Goal: Communication & Community: Share content

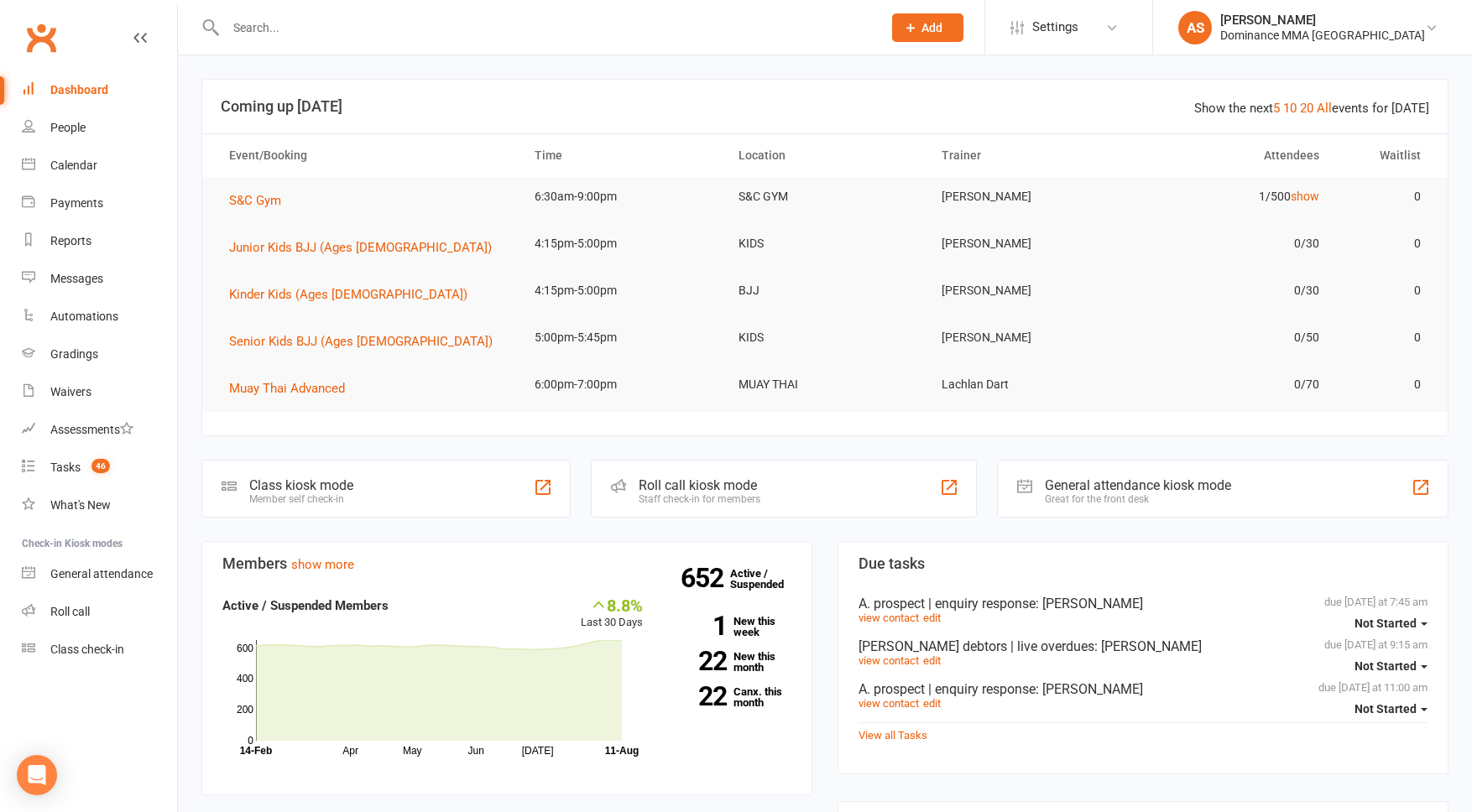
click at [343, 38] on input "text" at bounding box center [545, 27] width 650 height 24
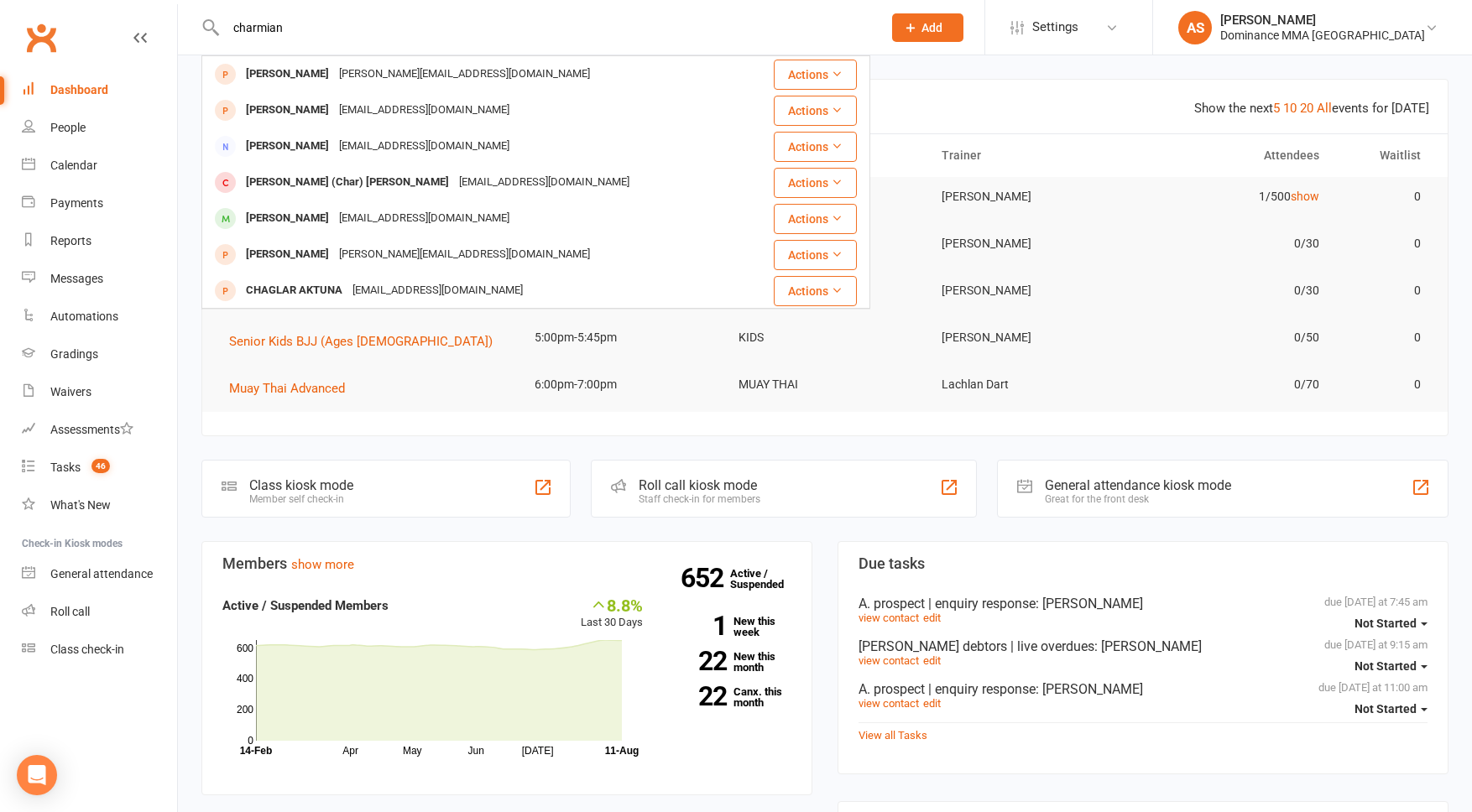
type input "charmian"
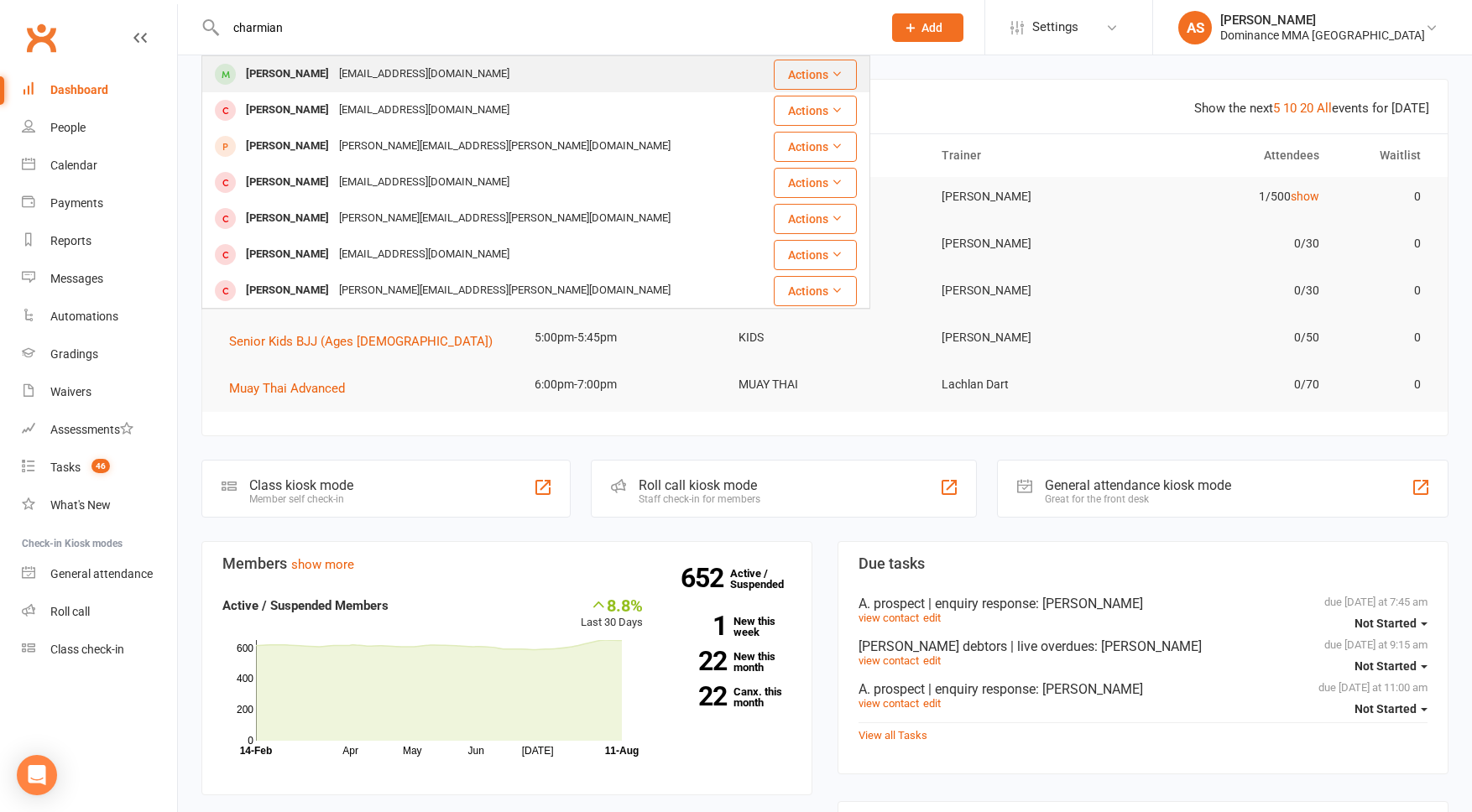
click at [345, 75] on div "[EMAIL_ADDRESS][DOMAIN_NAME]" at bounding box center [423, 75] width 180 height 25
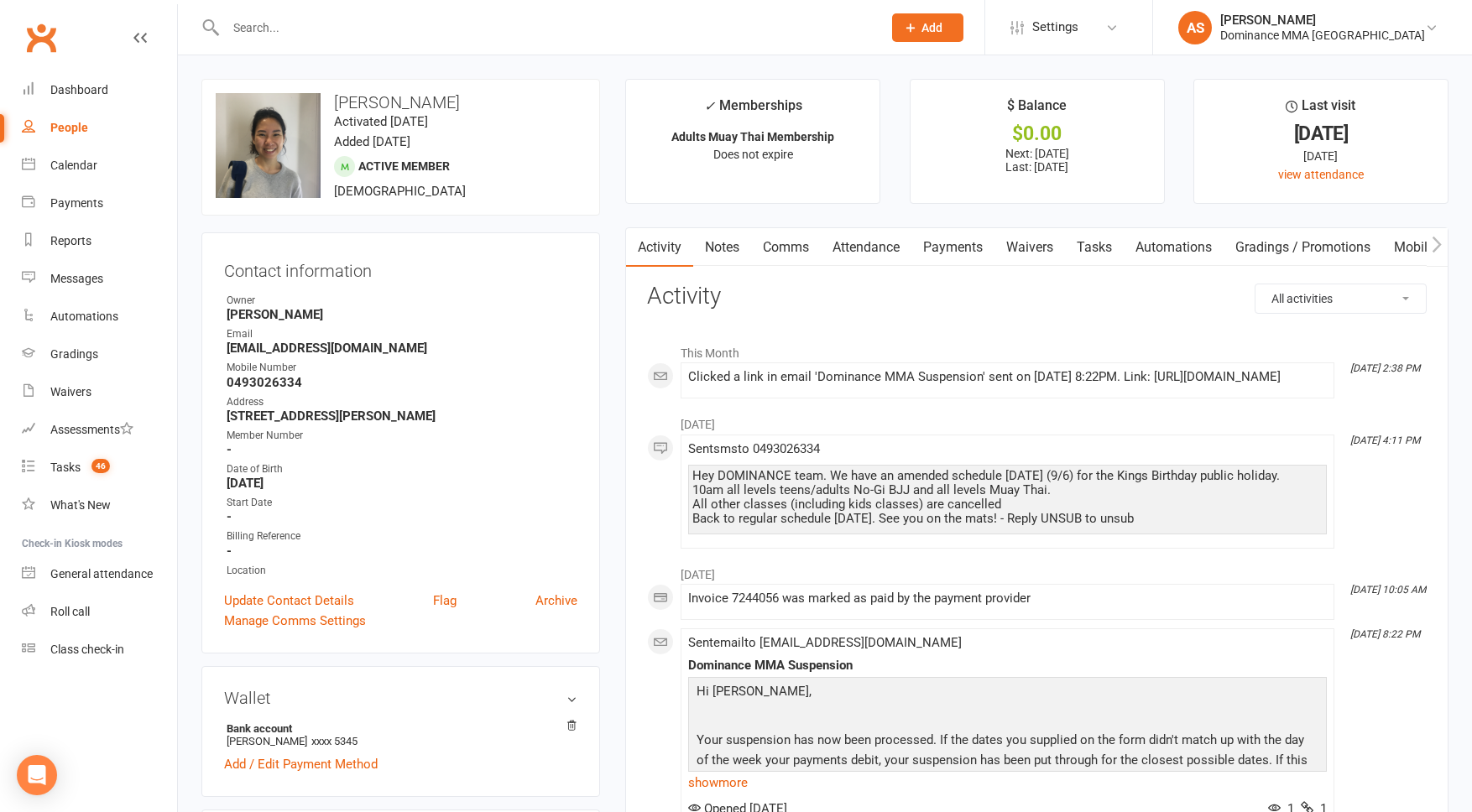
scroll to position [5, 0]
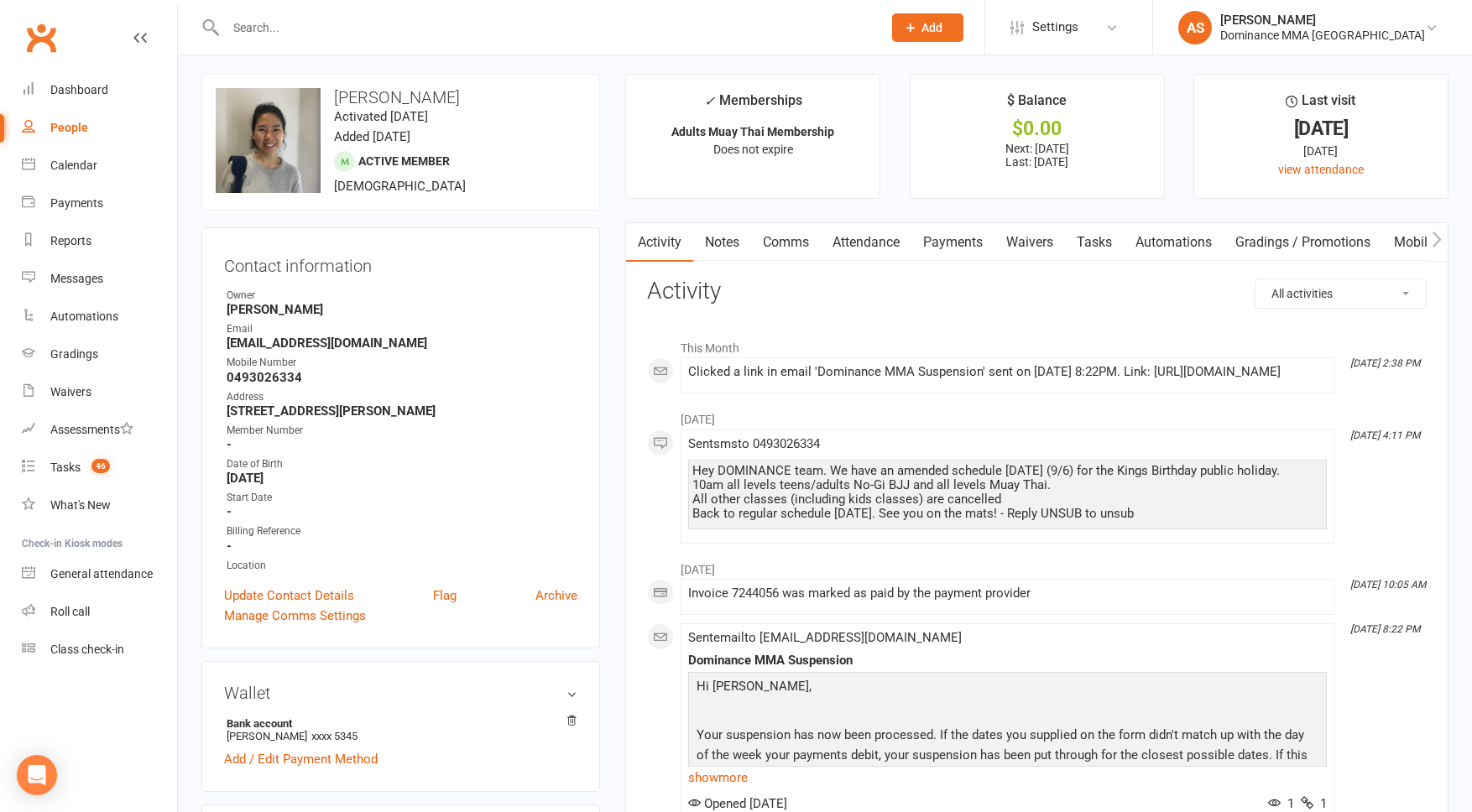
click at [1028, 246] on link "Waivers" at bounding box center [1029, 242] width 70 height 39
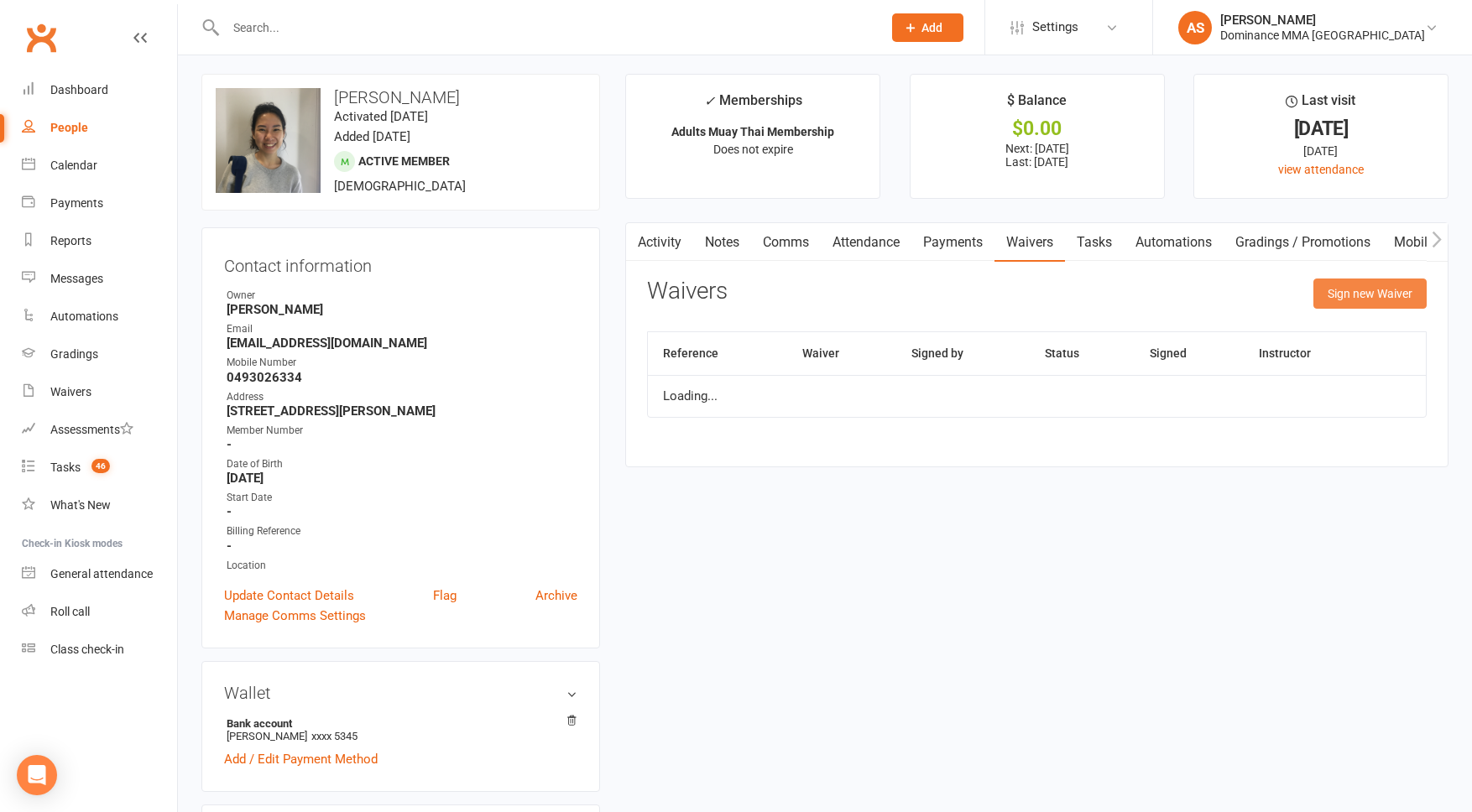
click at [1376, 296] on button "Sign new Waiver" at bounding box center [1369, 293] width 113 height 30
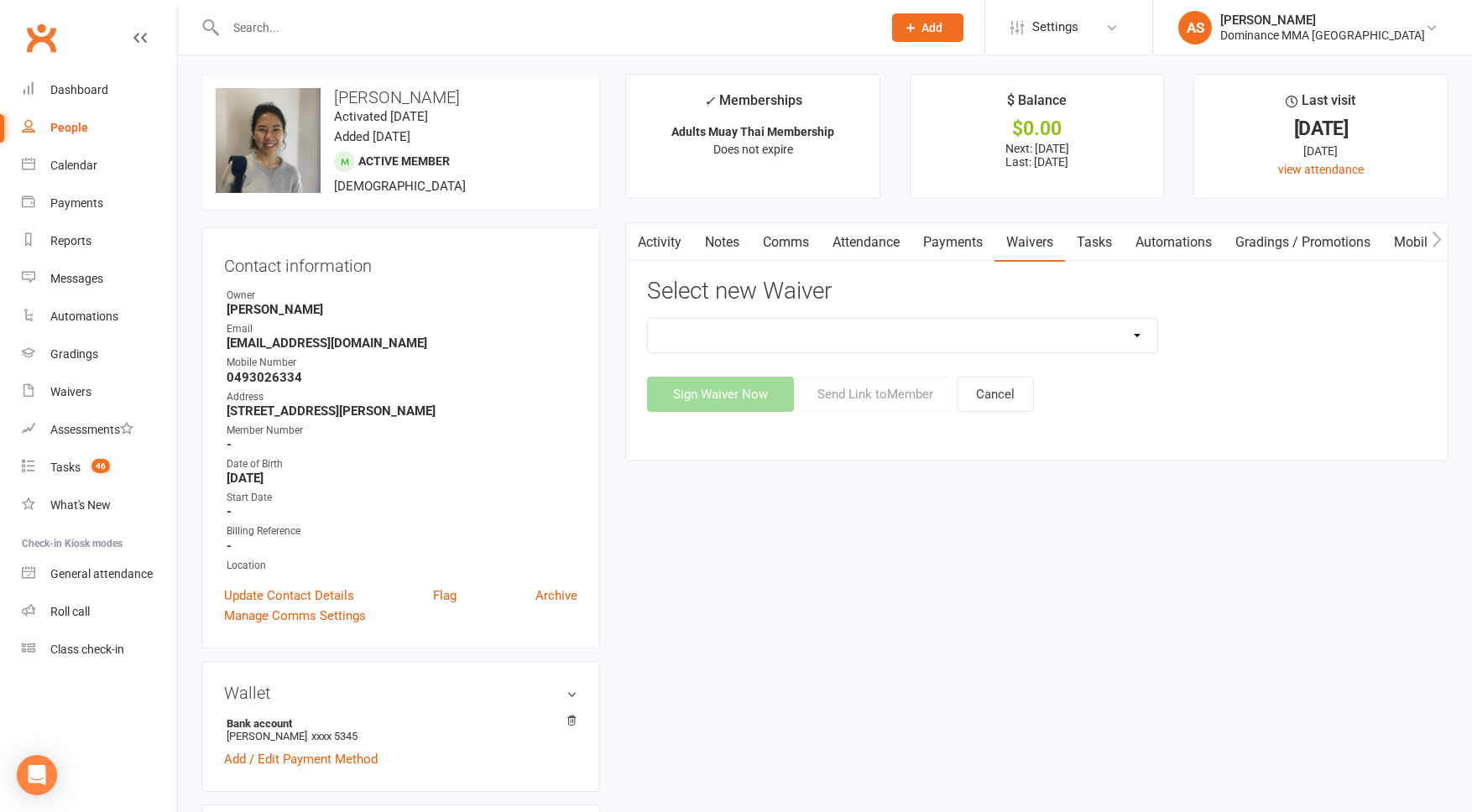
click at [912, 338] on select "Member | Cancellation | Adults Member | Injury Report Form (FOH staff use only)…" at bounding box center [903, 335] width 509 height 33
select select "7287"
click at [793, 242] on link "Comms" at bounding box center [785, 242] width 69 height 39
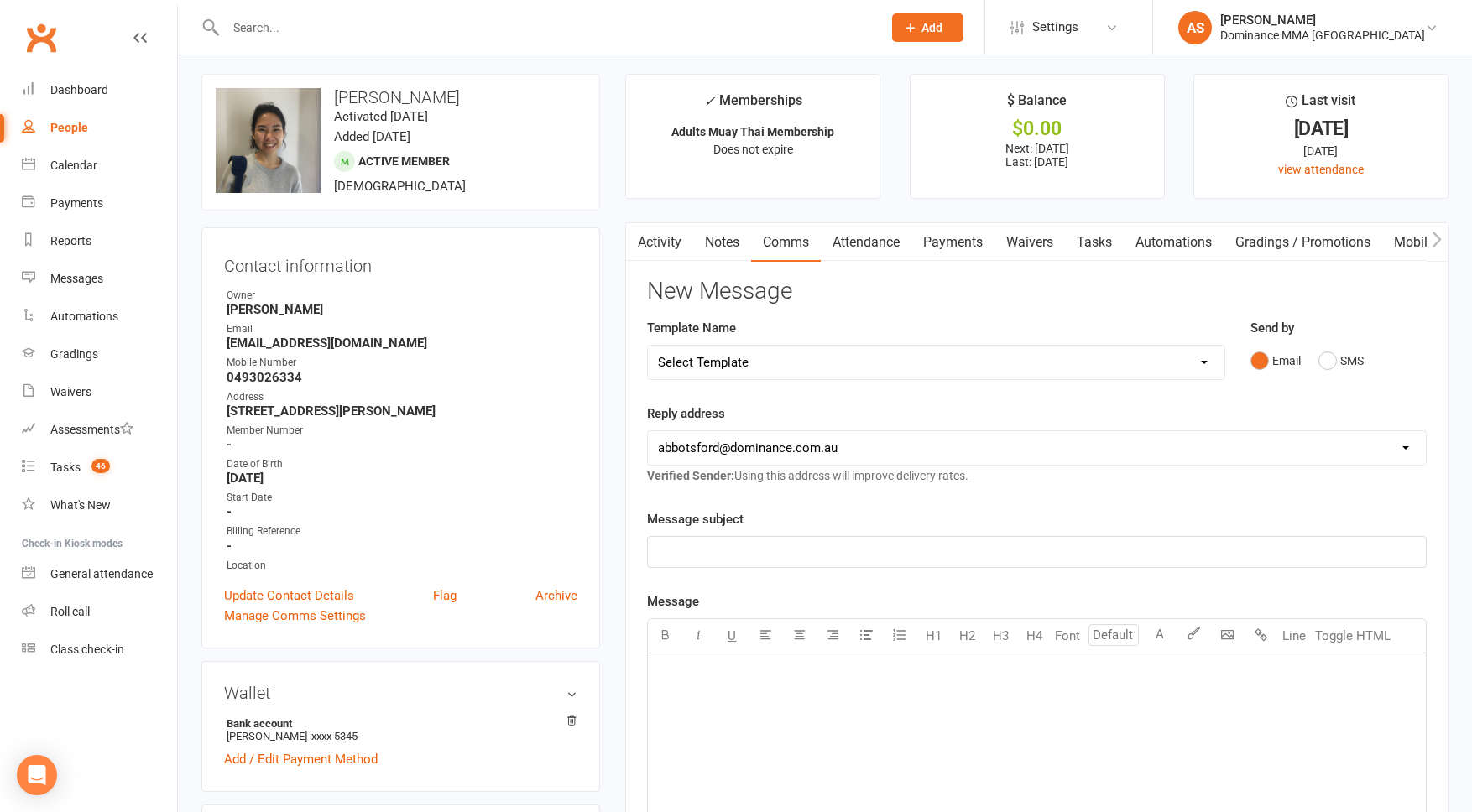
click at [1043, 247] on link "Waivers" at bounding box center [1029, 242] width 70 height 39
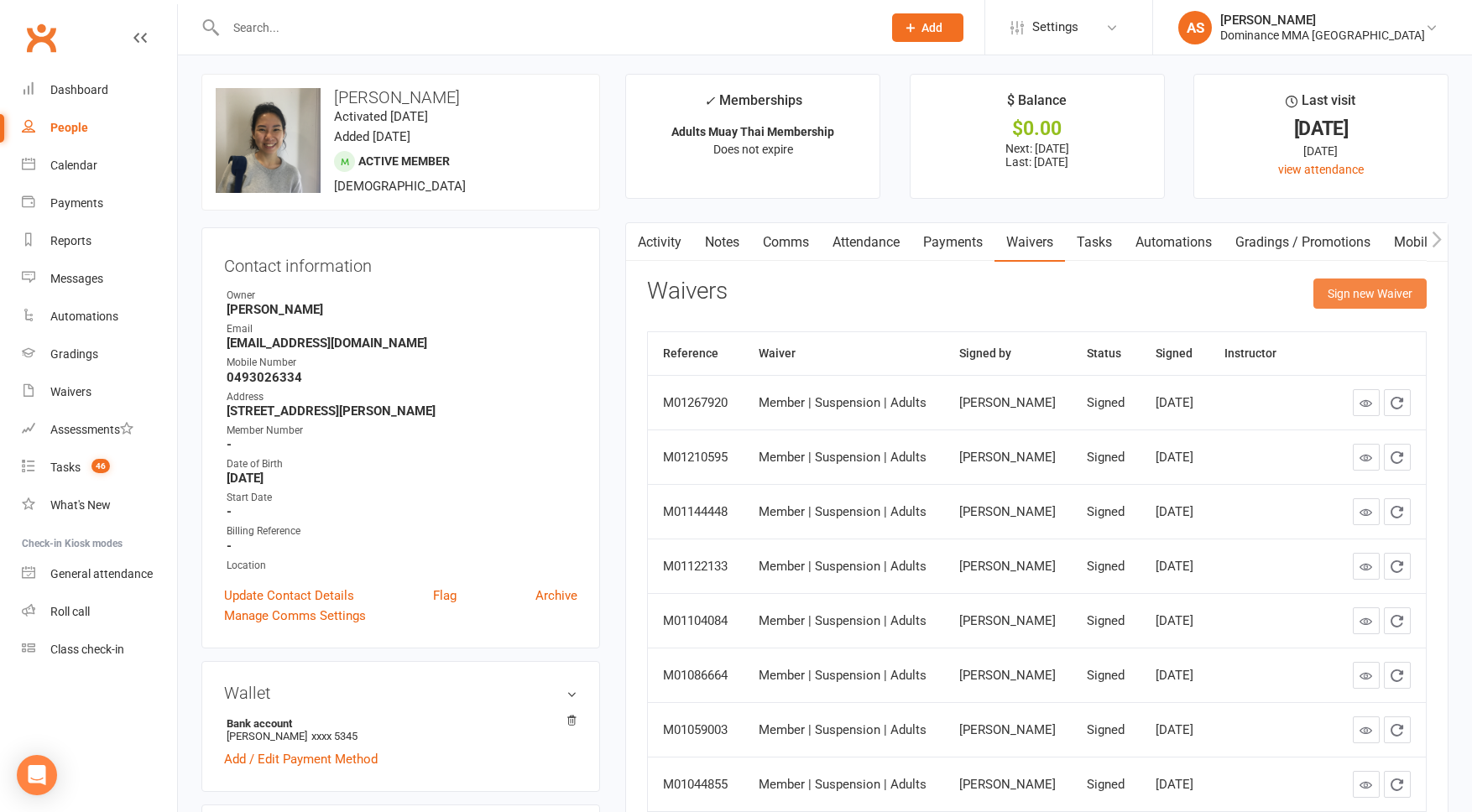
click at [1362, 293] on button "Sign new Waiver" at bounding box center [1369, 293] width 113 height 30
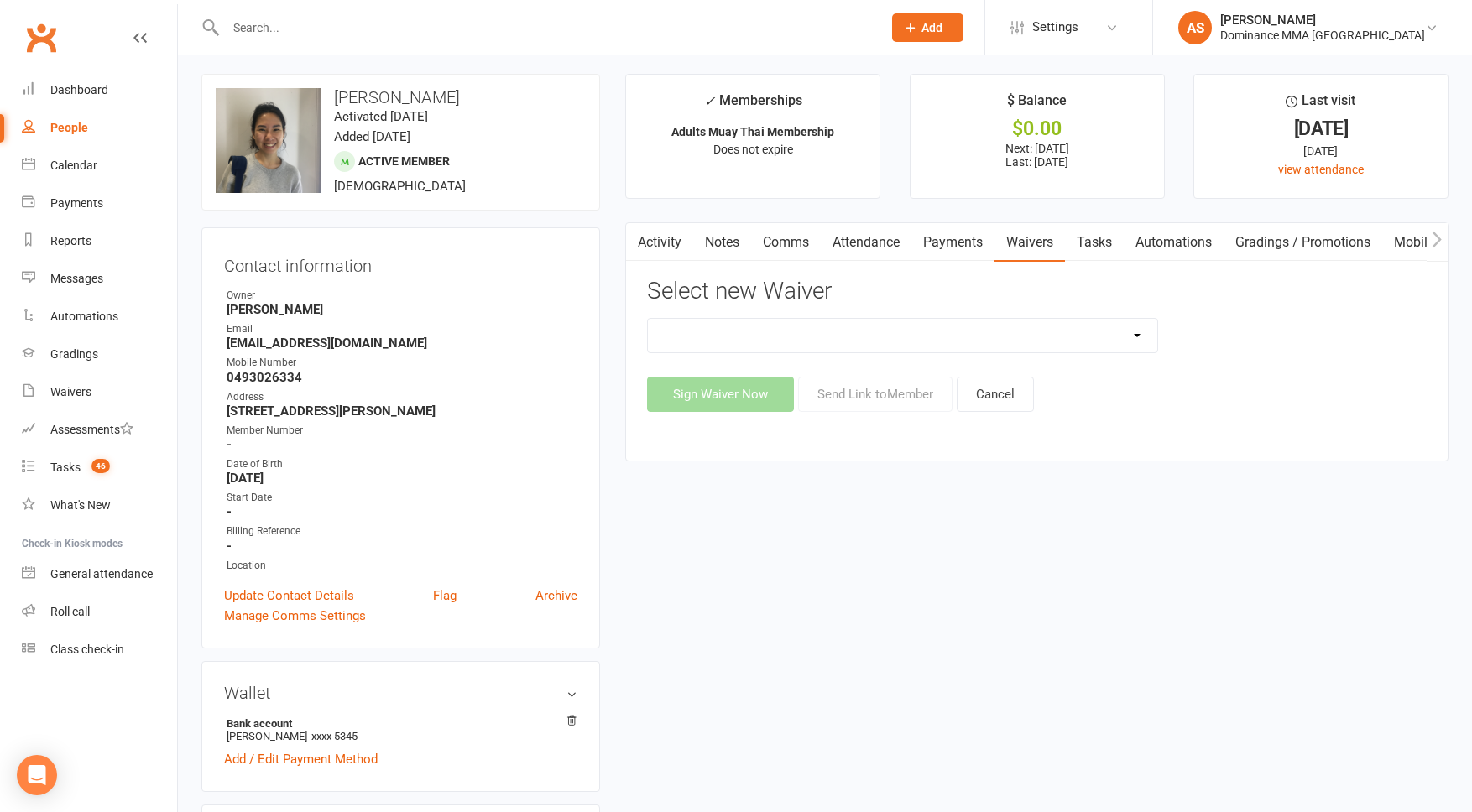
click at [965, 335] on select "Member | Cancellation | Adults Member | Injury Report Form (FOH staff use only)…" at bounding box center [903, 335] width 509 height 33
select select "7287"
click at [834, 391] on button "Send Link to Member" at bounding box center [876, 394] width 155 height 35
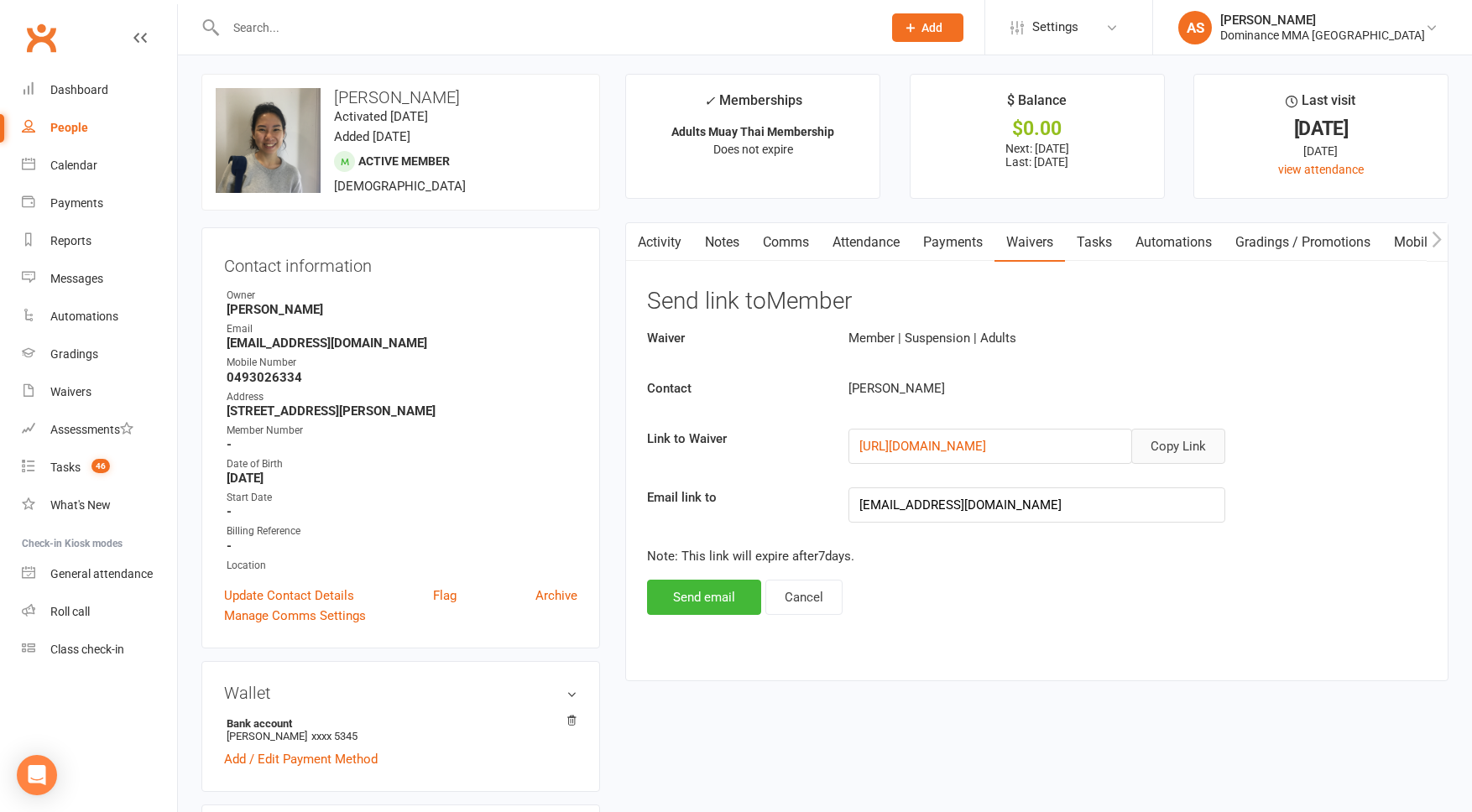
drag, startPoint x: 1169, startPoint y: 447, endPoint x: 1132, endPoint y: 422, distance: 44.7
click at [1168, 446] on button "Copy Link" at bounding box center [1178, 446] width 94 height 35
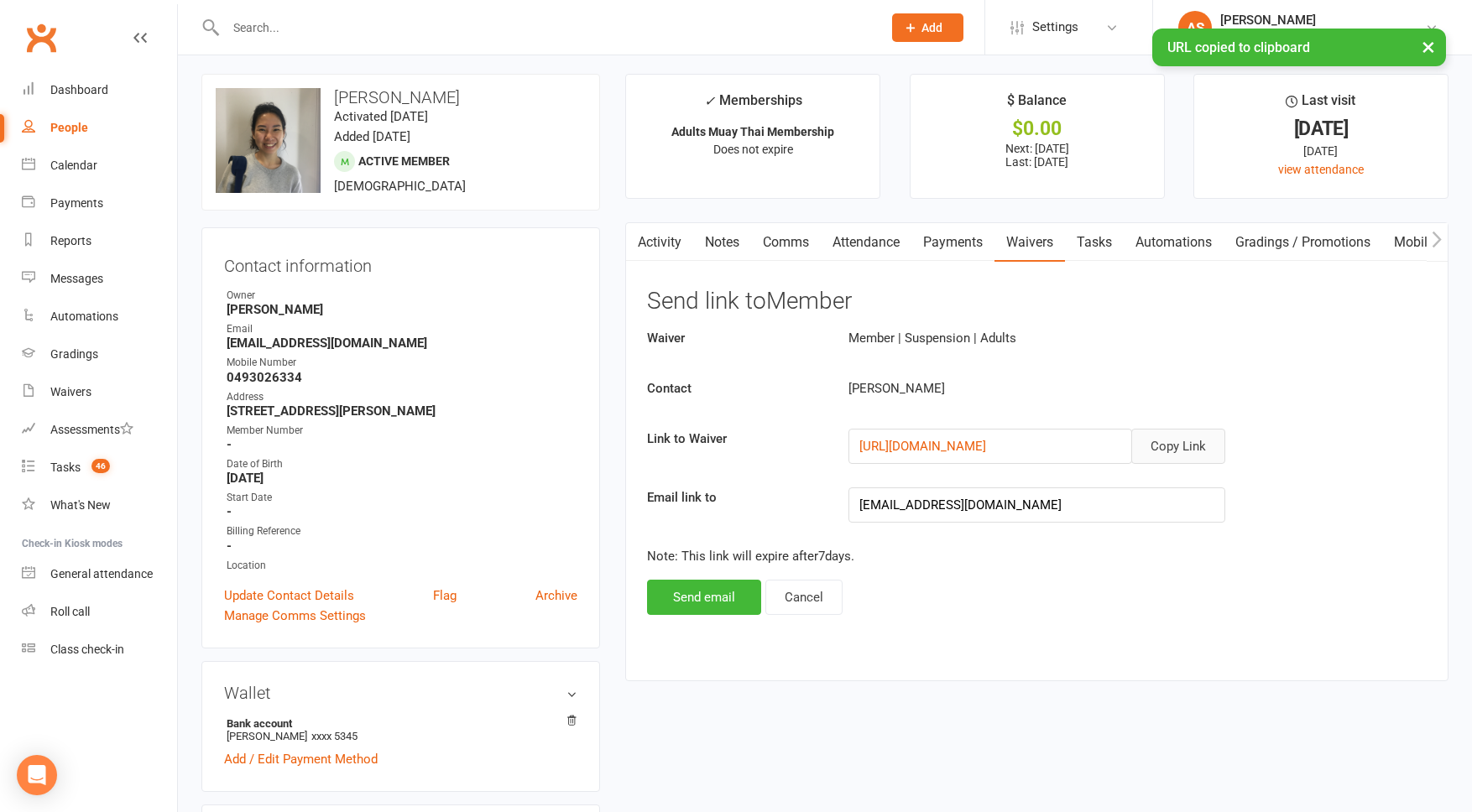
click at [768, 244] on link "Comms" at bounding box center [785, 242] width 69 height 39
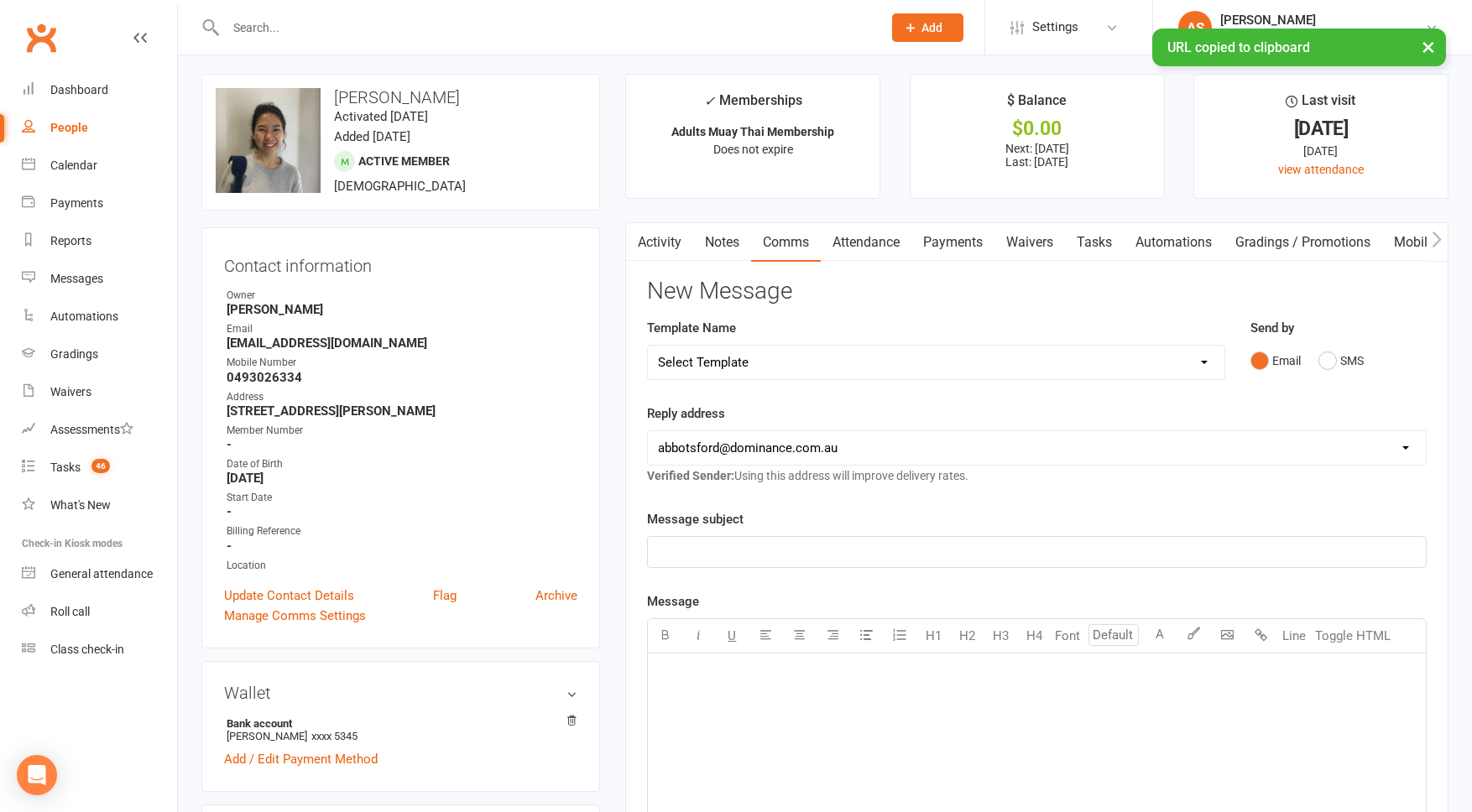
click at [752, 358] on select "Select Template [Email] MARKETING | 10TH BIRTHDAY SPECIAL | CANCELLED MEMBERS […" at bounding box center [936, 363] width 576 height 33
select select "7"
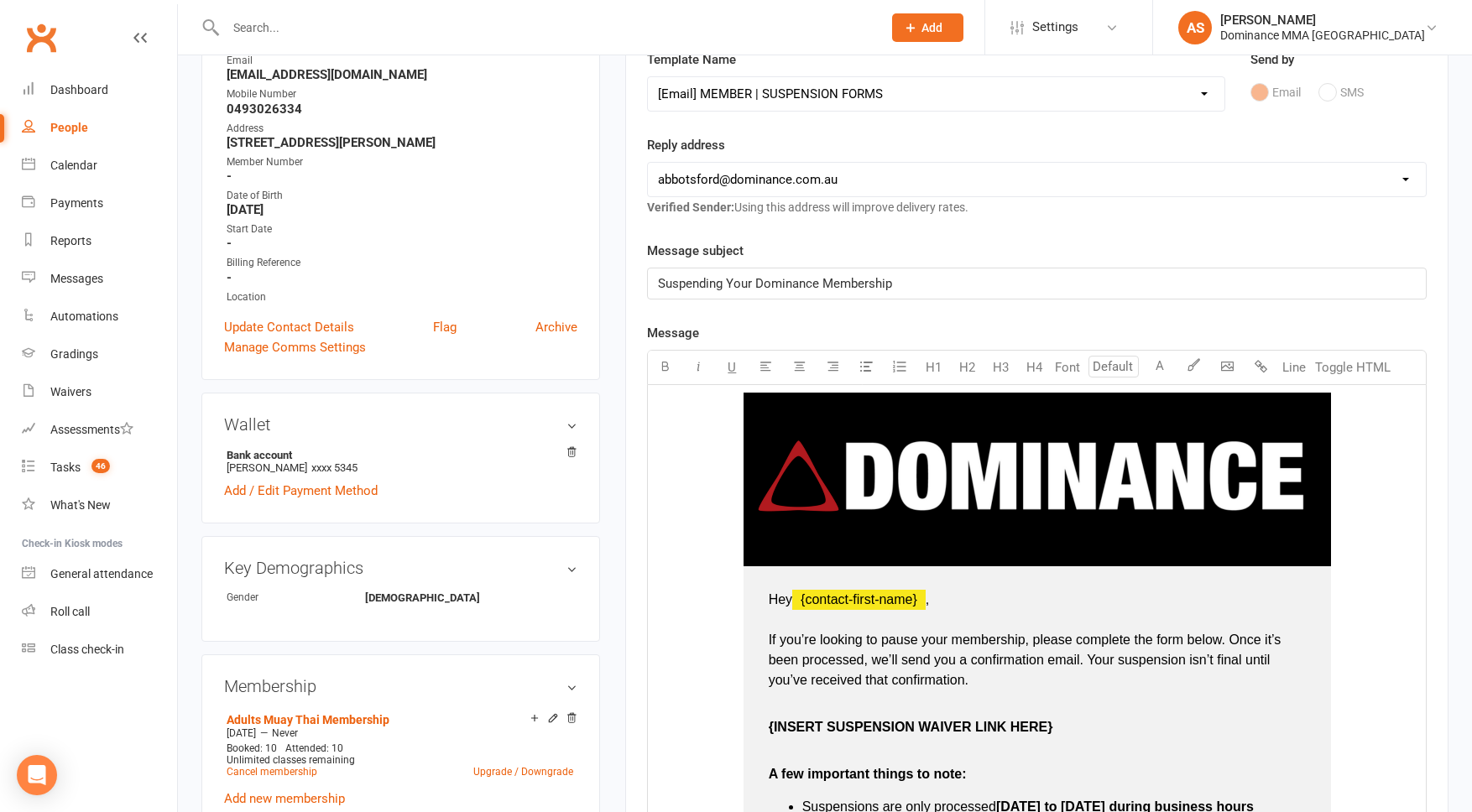
scroll to position [276, 0]
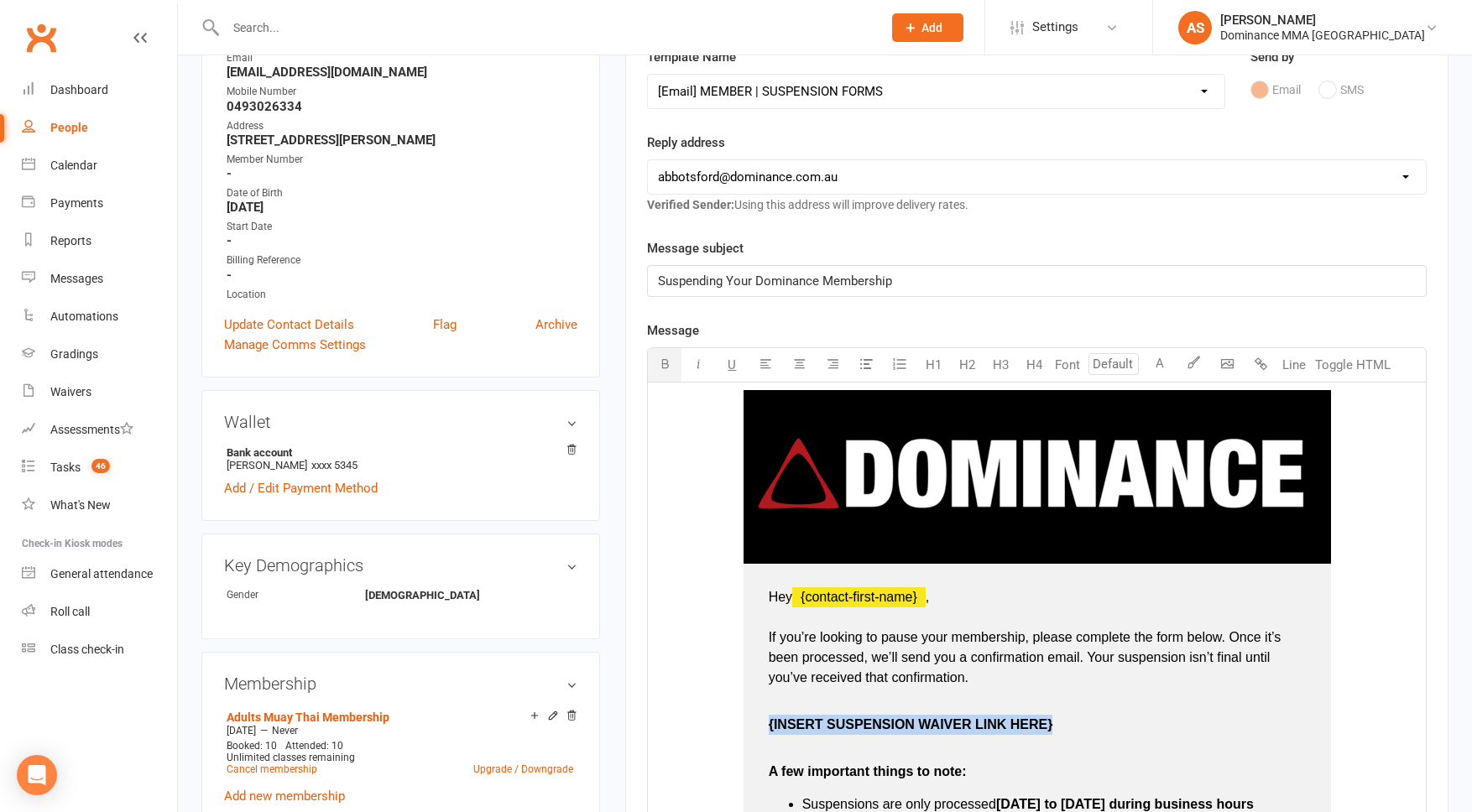
drag, startPoint x: 1071, startPoint y: 726, endPoint x: 754, endPoint y: 730, distance: 317.0
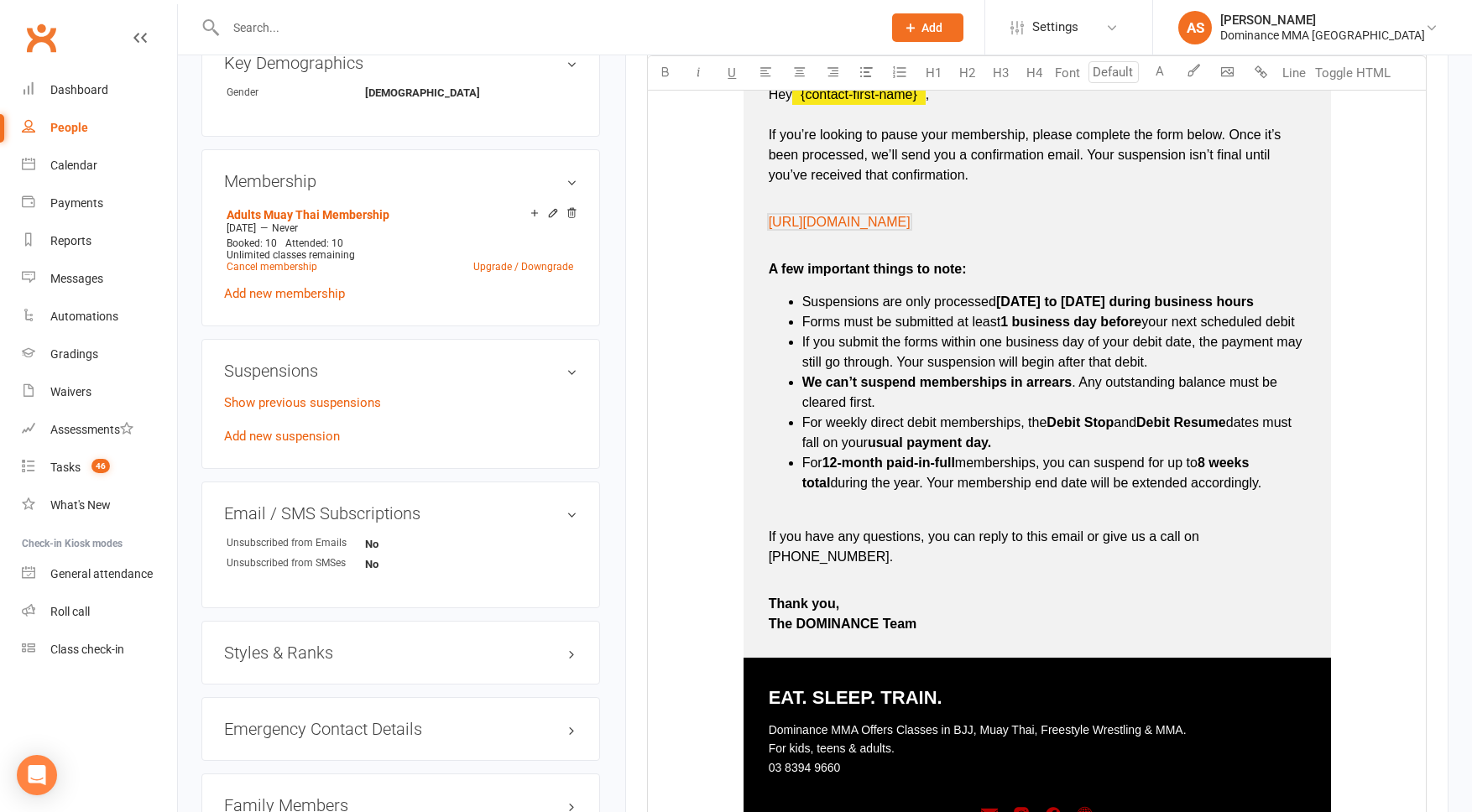
scroll to position [1275, 0]
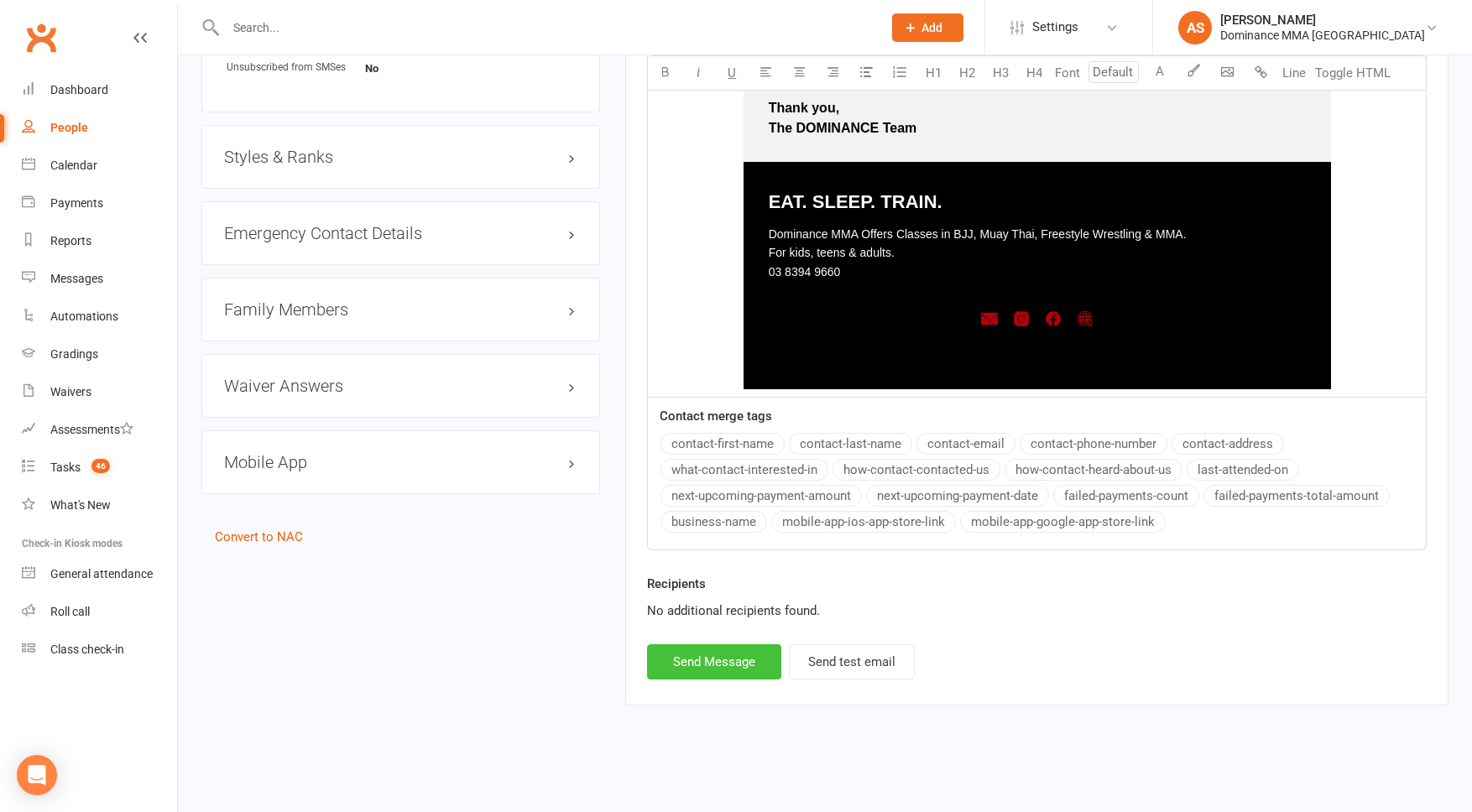
click at [739, 668] on button "Send Message" at bounding box center [714, 662] width 134 height 35
select select
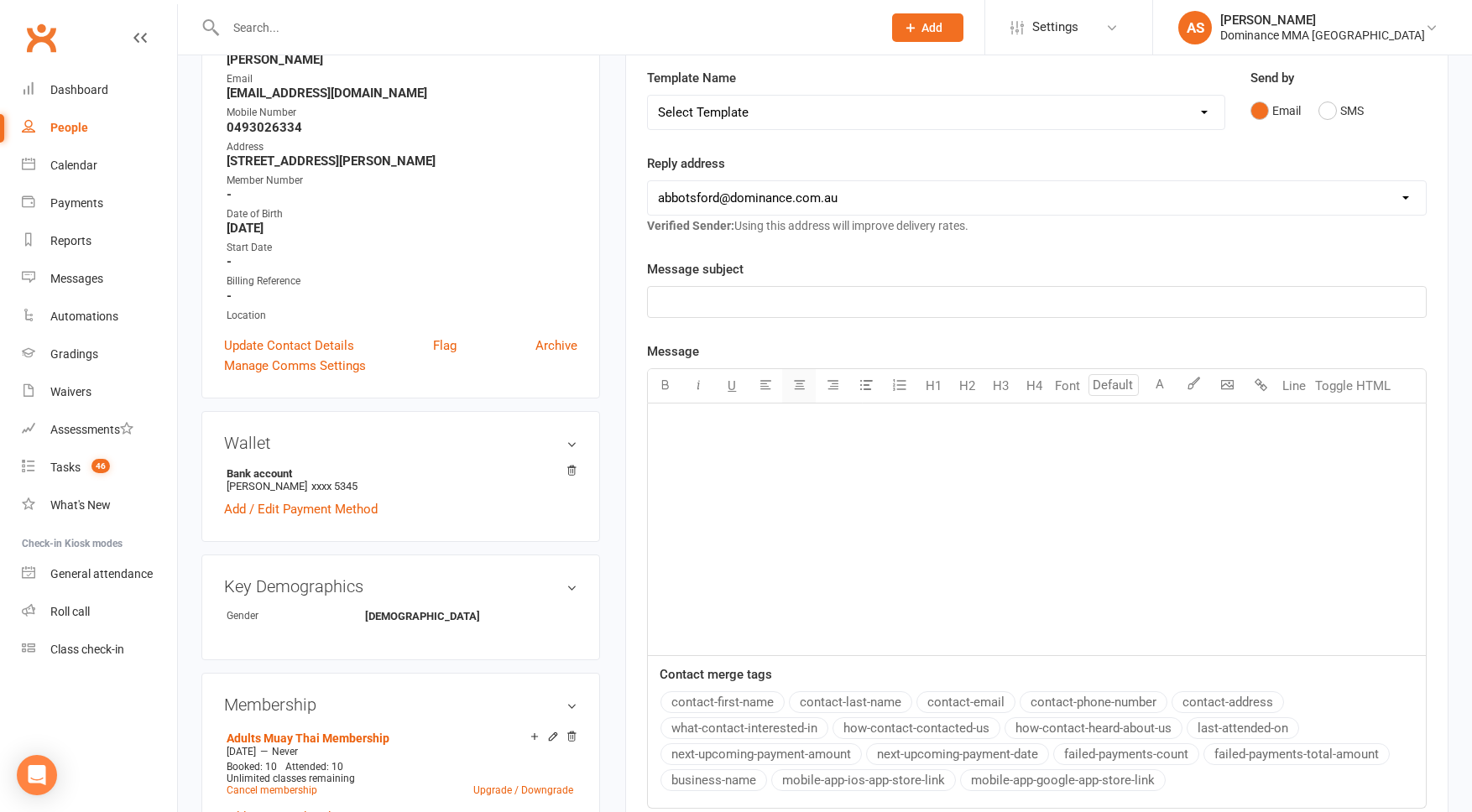
scroll to position [0, 0]
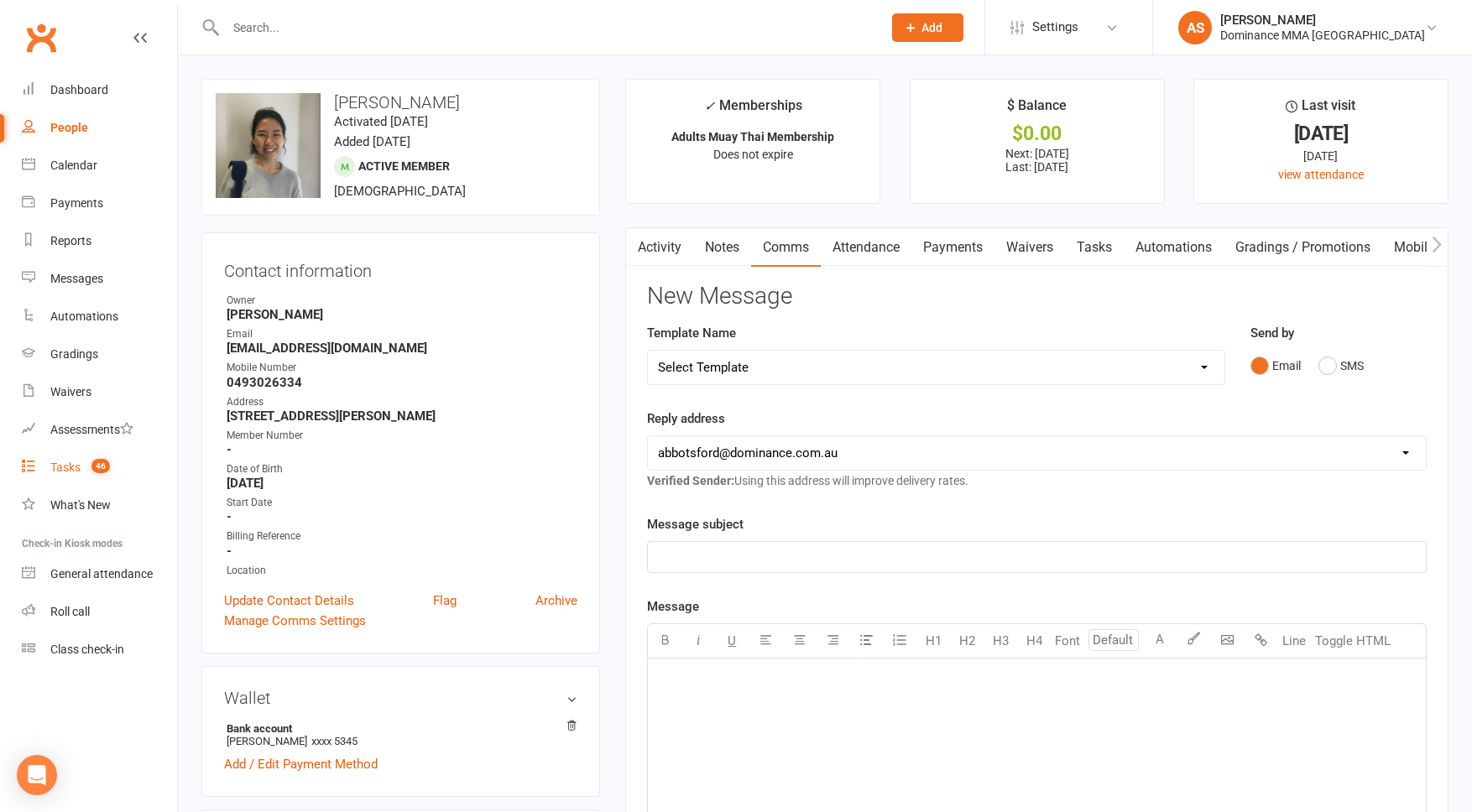
click at [75, 459] on link "Tasks 46" at bounding box center [99, 467] width 155 height 38
